Goal: Navigation & Orientation: Go to known website

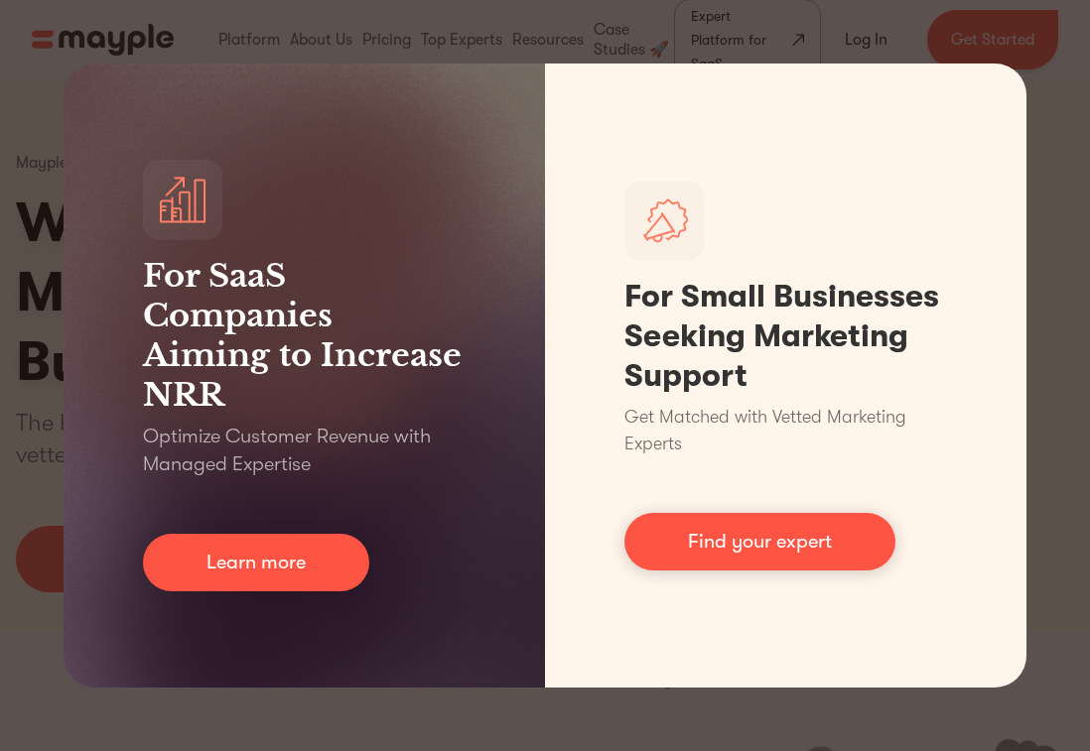
click at [1041, 112] on div "For SaaS Companies Aiming to Increase NRR Optimize Customer Revenue with Manage…" at bounding box center [545, 375] width 1090 height 751
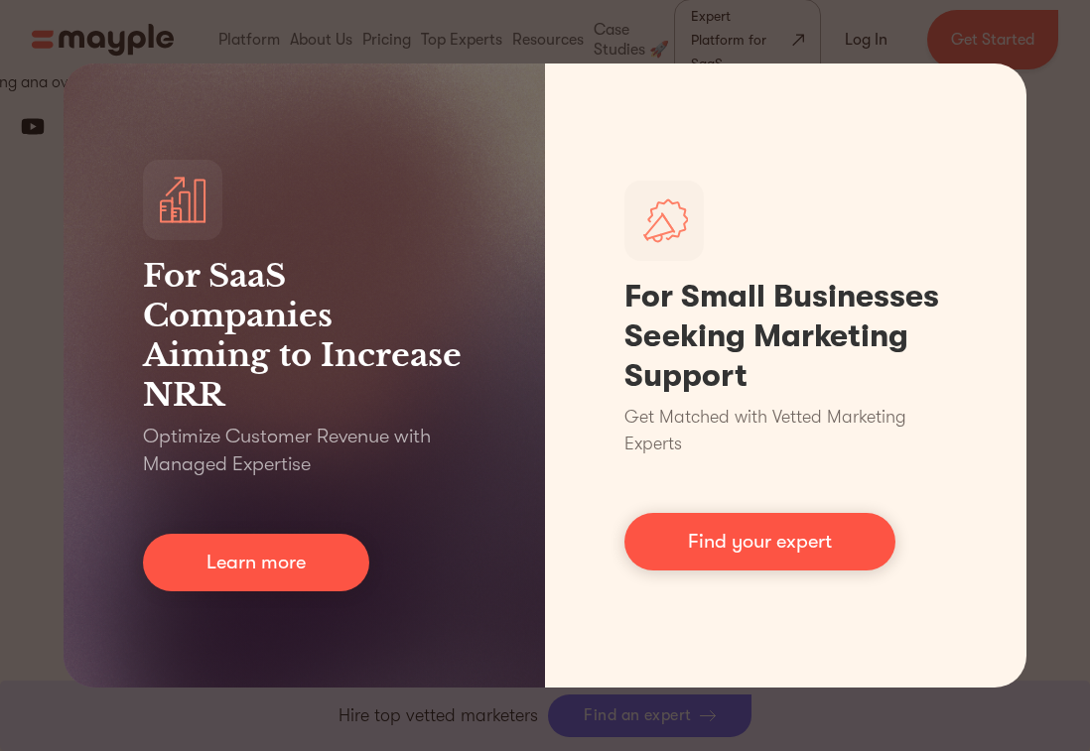
scroll to position [9011, 0]
click at [996, 700] on div "For SaaS Companies Aiming to Increase NRR Optimize Customer Revenue with Manage…" at bounding box center [545, 375] width 1090 height 751
click at [969, 694] on div "For SaaS Companies Aiming to Increase NRR Optimize Customer Revenue with Manage…" at bounding box center [545, 375] width 1090 height 751
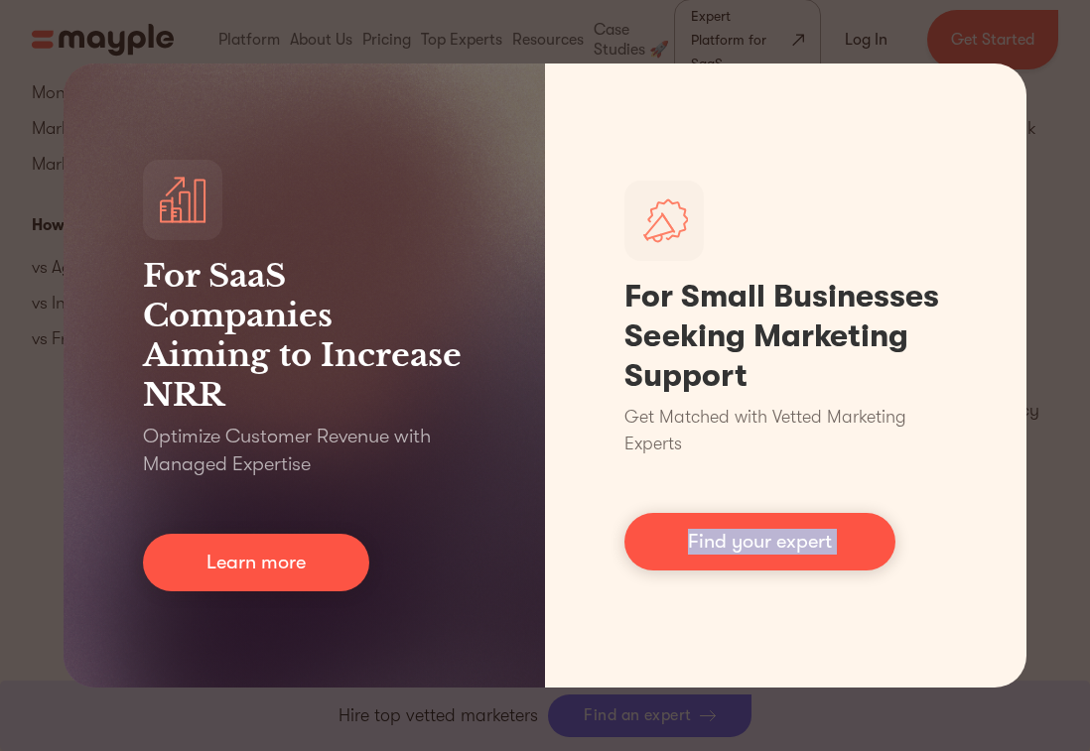
click at [969, 694] on div "For SaaS Companies Aiming to Increase NRR Optimize Customer Revenue with Manage…" at bounding box center [545, 375] width 1090 height 751
click at [1047, 283] on div "For SaaS Companies Aiming to Increase NRR Optimize Customer Revenue with Manage…" at bounding box center [545, 375] width 1090 height 751
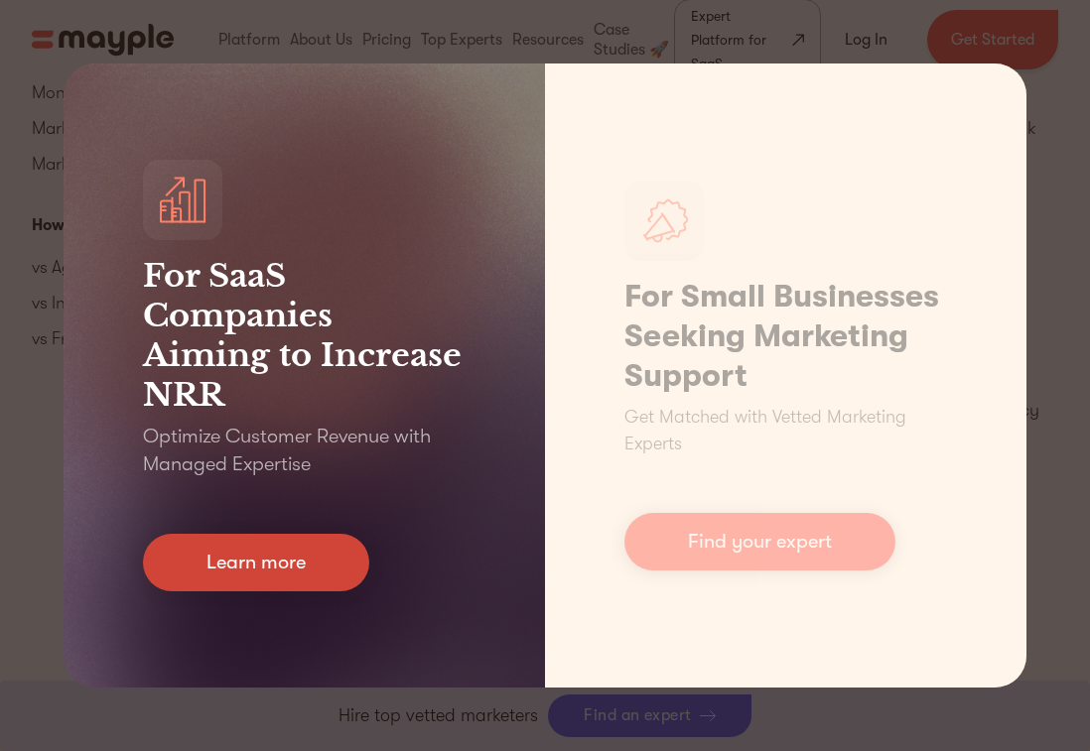
click at [300, 572] on link "Learn more" at bounding box center [256, 563] width 226 height 58
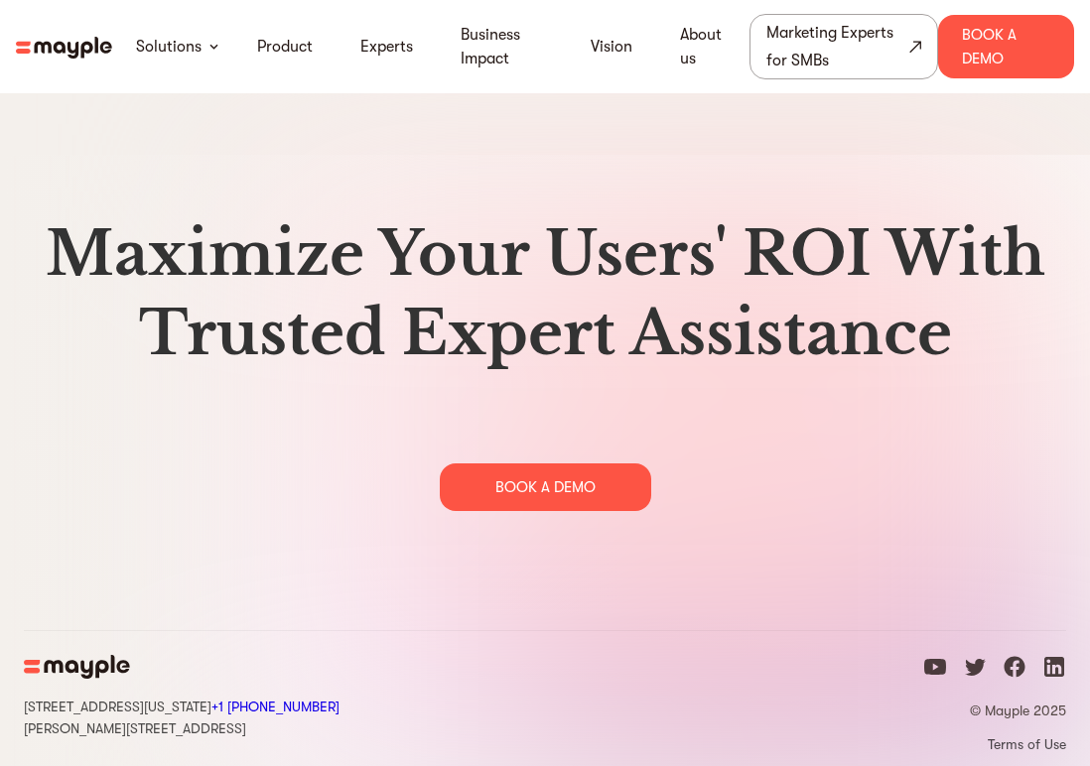
scroll to position [9676, 0]
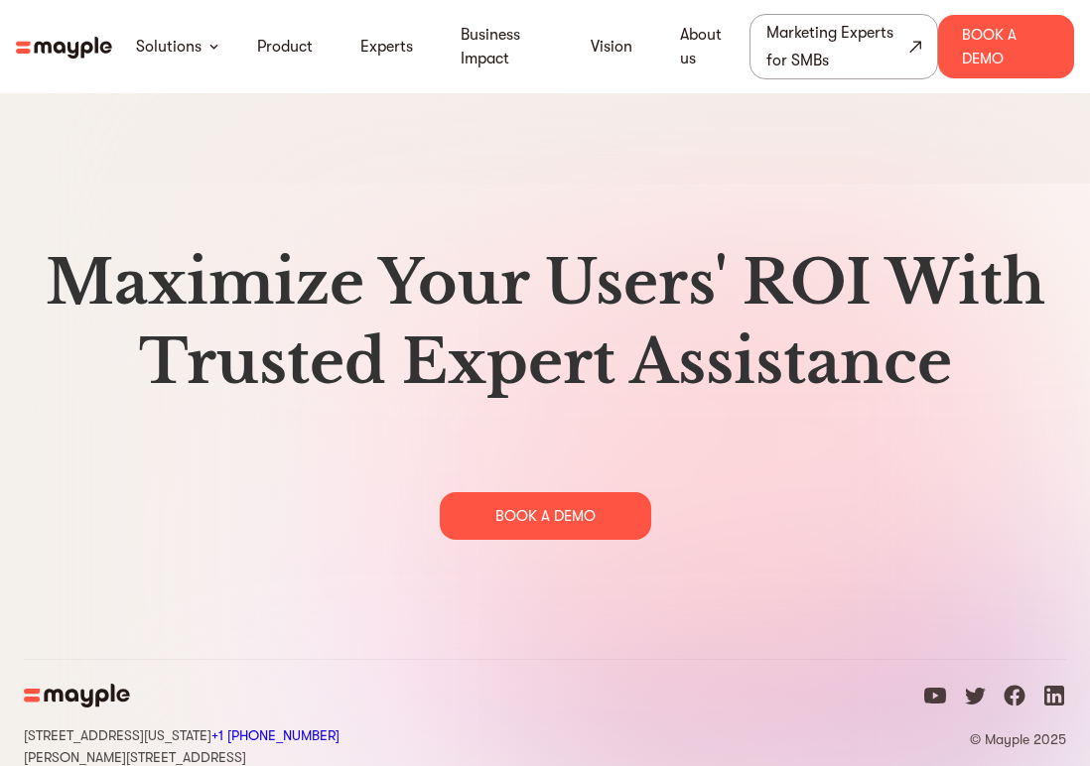
click at [1017, 691] on icon "facebook icon" at bounding box center [1015, 695] width 21 height 21
